Goal: Information Seeking & Learning: Find specific fact

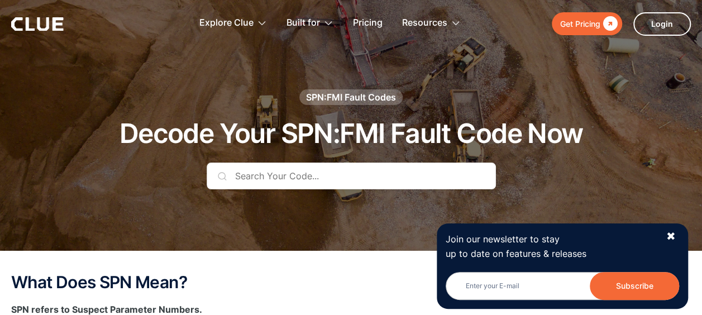
click at [669, 232] on div "✖" at bounding box center [670, 237] width 9 height 14
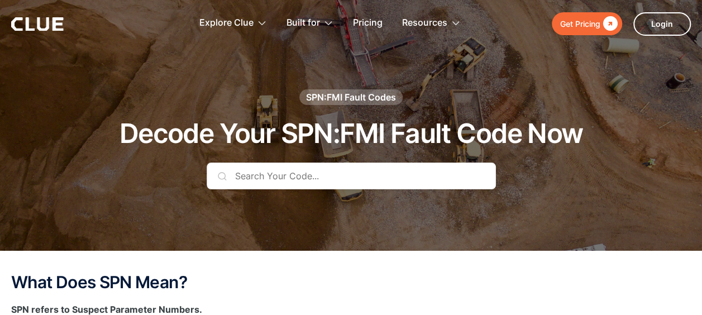
click at [298, 172] on input "text" at bounding box center [351, 175] width 289 height 27
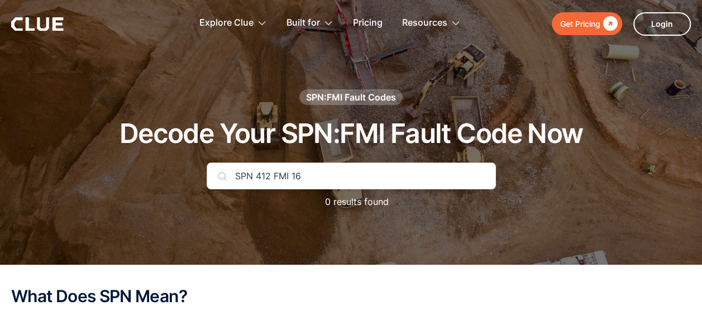
type input "SPN 412 FMI 16"
click at [298, 172] on input "SPN 412 FMI 16" at bounding box center [351, 175] width 289 height 27
click at [311, 175] on input "SPN 412 FMI 16" at bounding box center [351, 175] width 289 height 27
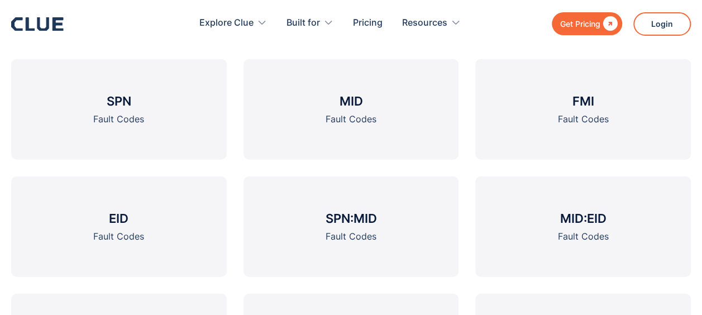
scroll to position [1283, 0]
click at [163, 104] on link "SPN Fault Codes" at bounding box center [119, 110] width 216 height 101
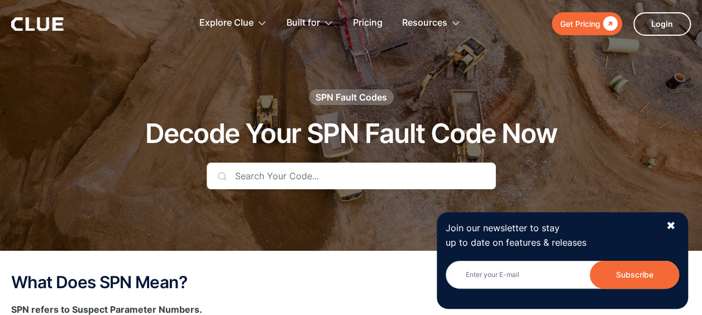
click at [316, 182] on input "text" at bounding box center [351, 175] width 289 height 27
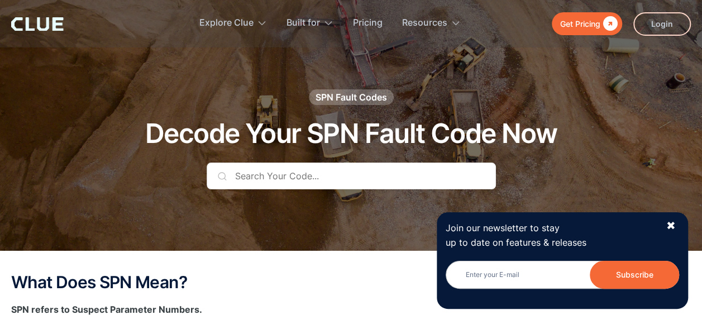
scroll to position [173, 0]
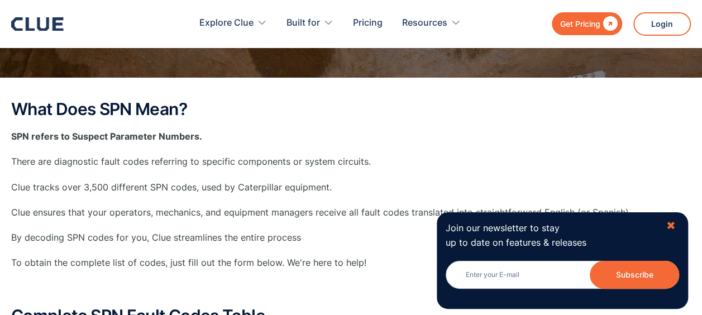
click at [666, 222] on div "✖" at bounding box center [670, 226] width 9 height 14
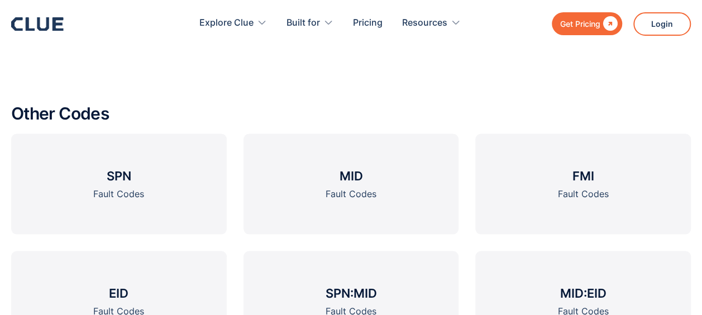
scroll to position [1024, 0]
click at [546, 164] on link "FMI Fault Codes" at bounding box center [583, 183] width 216 height 101
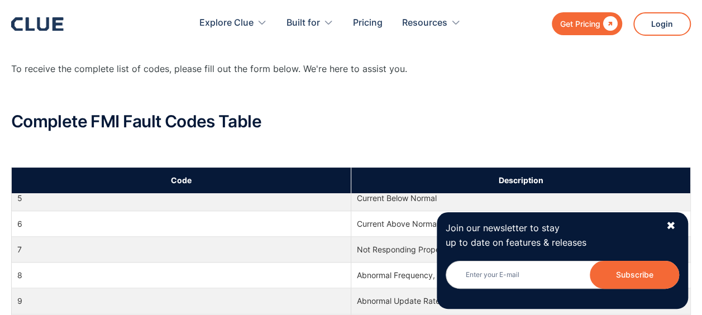
scroll to position [154, 0]
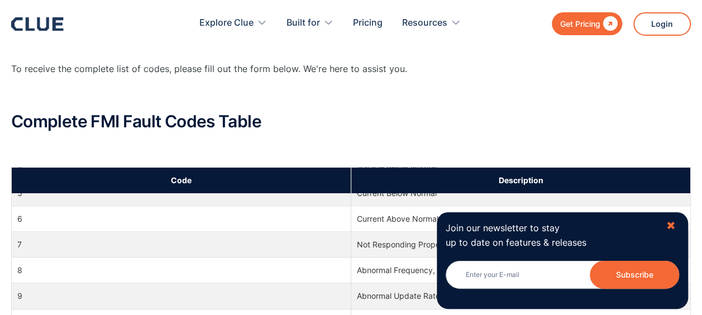
click at [673, 224] on div "✖" at bounding box center [670, 226] width 9 height 14
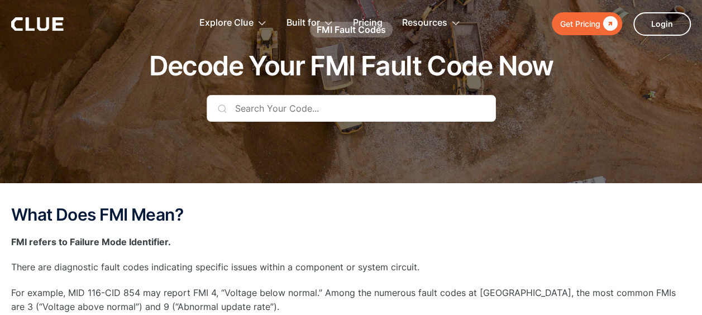
scroll to position [0, 0]
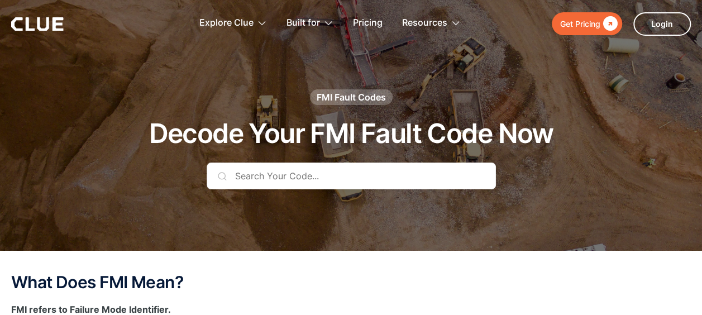
drag, startPoint x: 652, startPoint y: 3, endPoint x: 428, endPoint y: 285, distance: 360.4
click at [428, 285] on h2 "What Does FMI Mean?" at bounding box center [351, 282] width 680 height 18
drag, startPoint x: 556, startPoint y: 1, endPoint x: 399, endPoint y: 284, distance: 323.2
click at [399, 284] on h2 "What Does FMI Mean?" at bounding box center [351, 282] width 680 height 18
drag, startPoint x: 596, startPoint y: 0, endPoint x: 329, endPoint y: 260, distance: 372.4
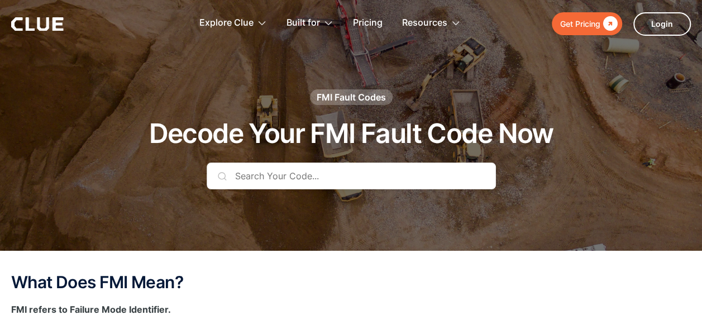
drag, startPoint x: 587, startPoint y: 1, endPoint x: 300, endPoint y: 288, distance: 406.3
click at [300, 288] on h2 "What Does FMI Mean?" at bounding box center [351, 282] width 680 height 18
